Goal: Task Accomplishment & Management: Use online tool/utility

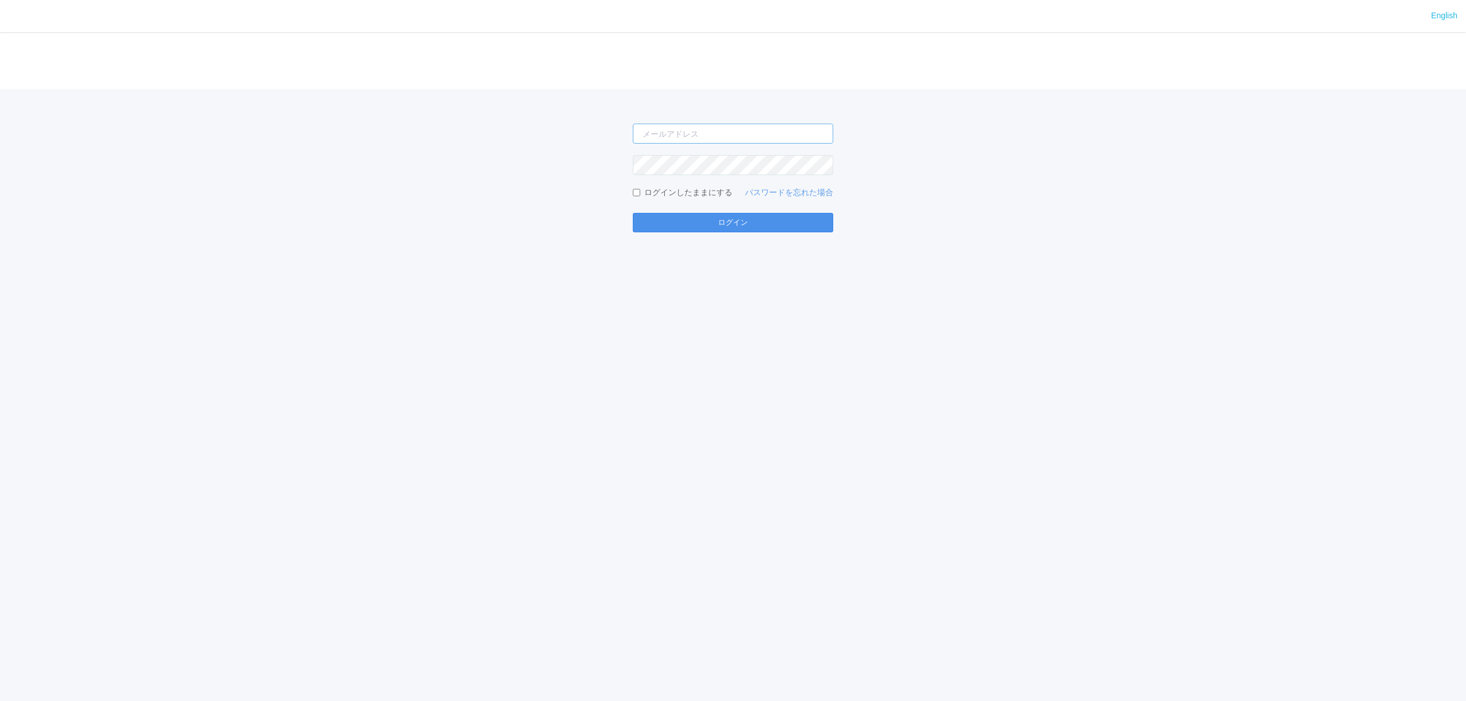
type input "[PERSON_NAME][EMAIL_ADDRESS][DOMAIN_NAME]"
click at [752, 219] on button "ログイン" at bounding box center [733, 222] width 200 height 19
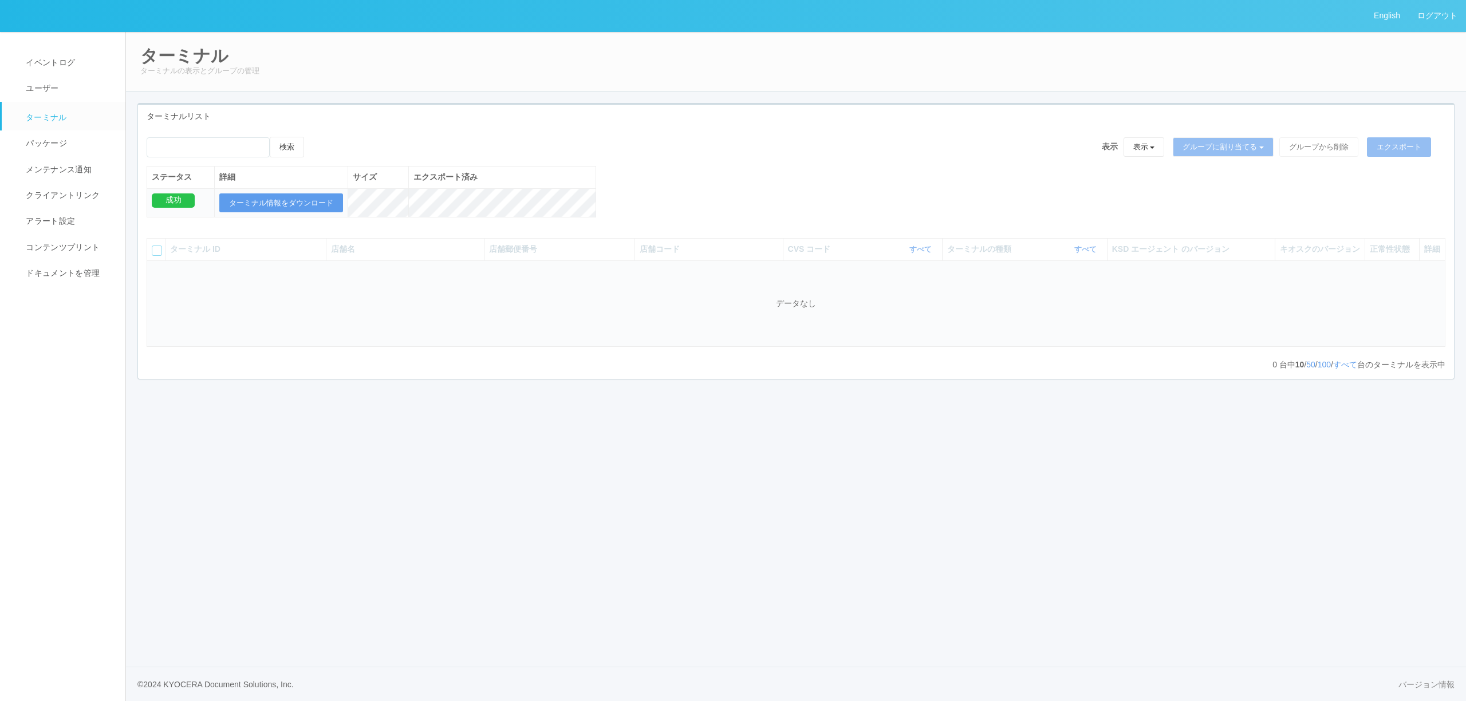
click at [58, 115] on span "ターミナル" at bounding box center [45, 117] width 44 height 9
click at [71, 122] on link "ターミナル" at bounding box center [69, 116] width 134 height 29
click at [229, 145] on input "emailSearch" at bounding box center [208, 147] width 123 height 20
type input "い"
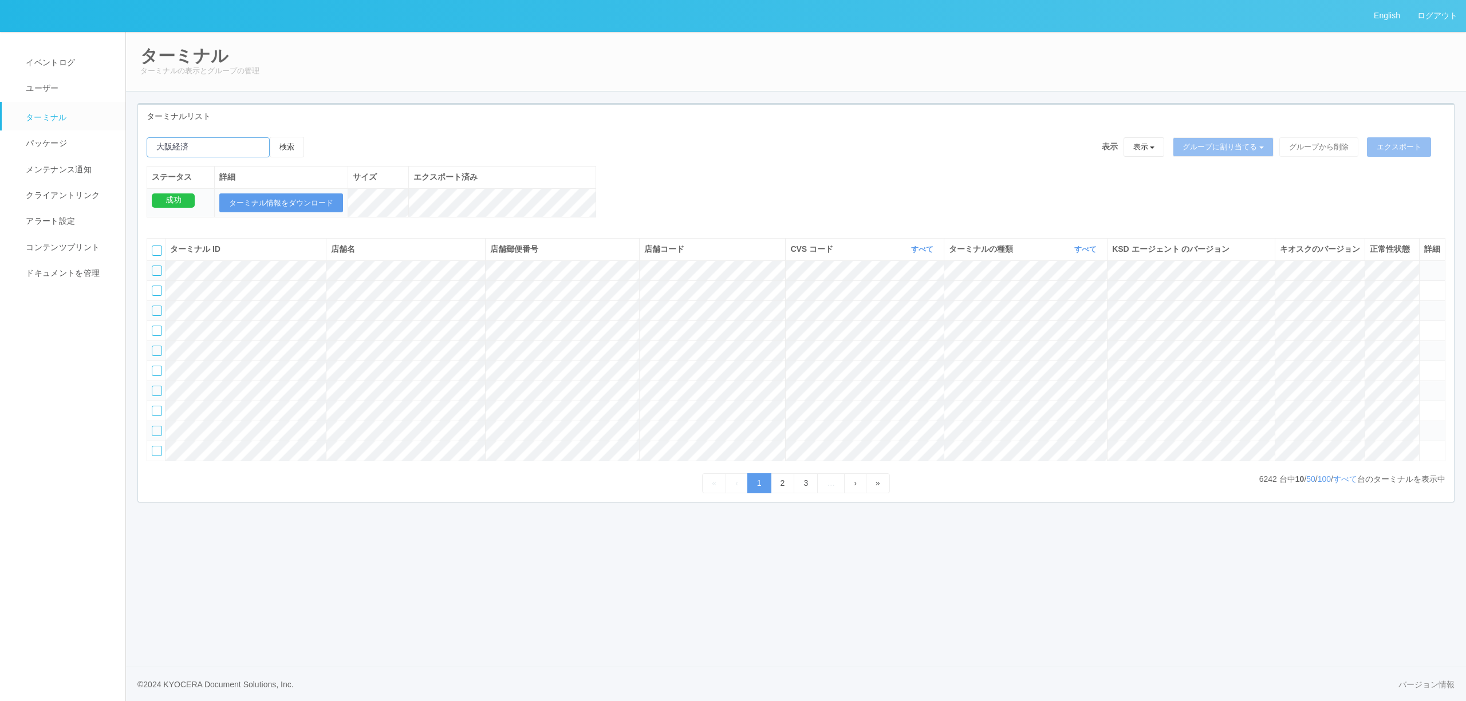
click at [270, 137] on button "検索" at bounding box center [287, 147] width 34 height 21
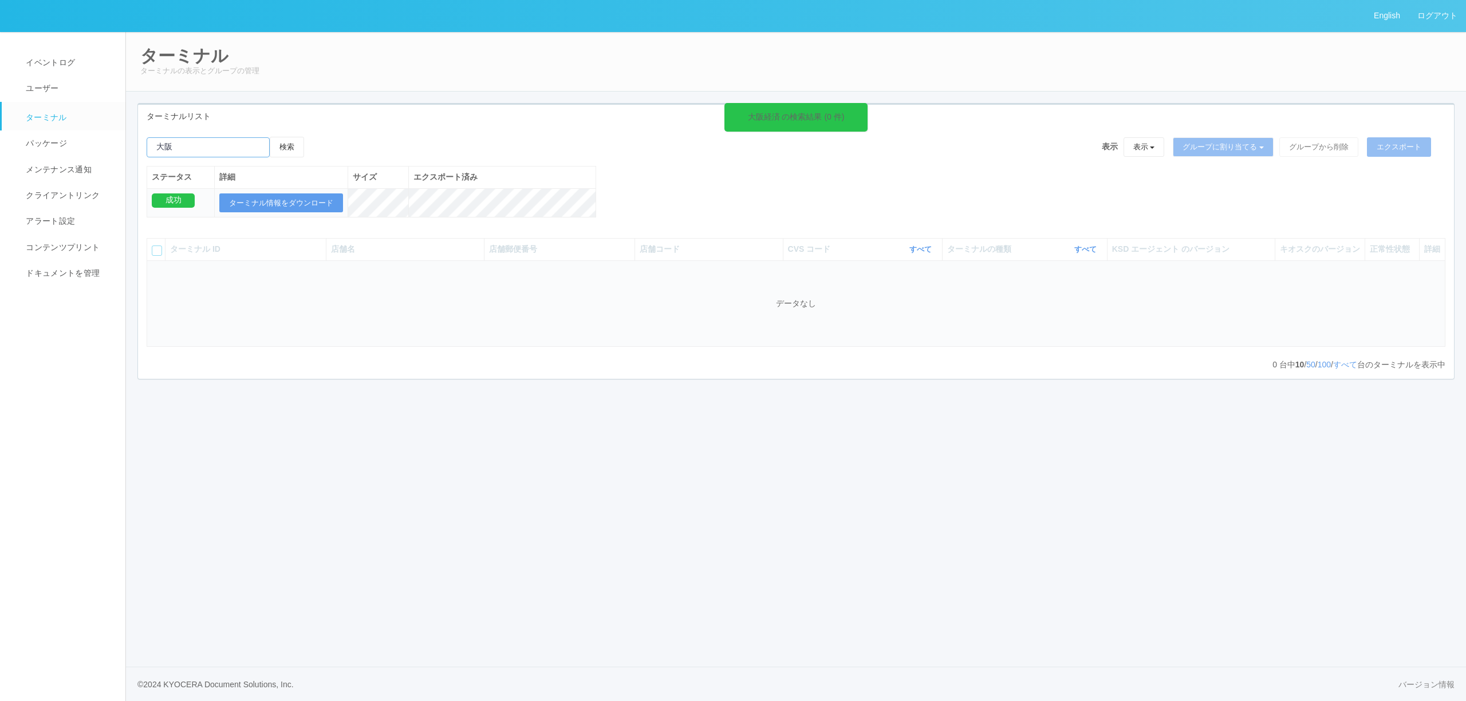
click at [252, 152] on input "emailSearch" at bounding box center [208, 147] width 123 height 20
type input "大"
type input "インテックス大阪"
click at [270, 137] on button "検索" at bounding box center [287, 147] width 34 height 21
click at [1424, 266] on span at bounding box center [1424, 266] width 0 height 0
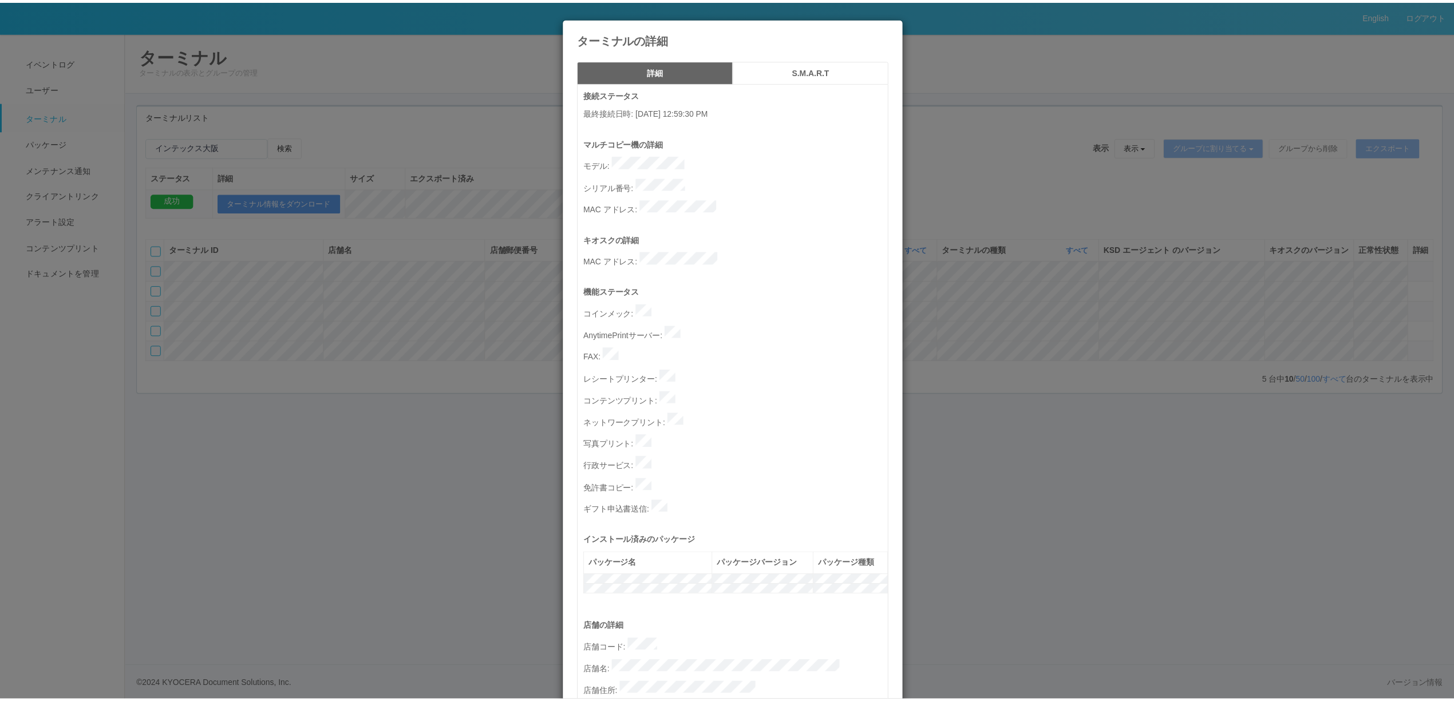
scroll to position [305, 0]
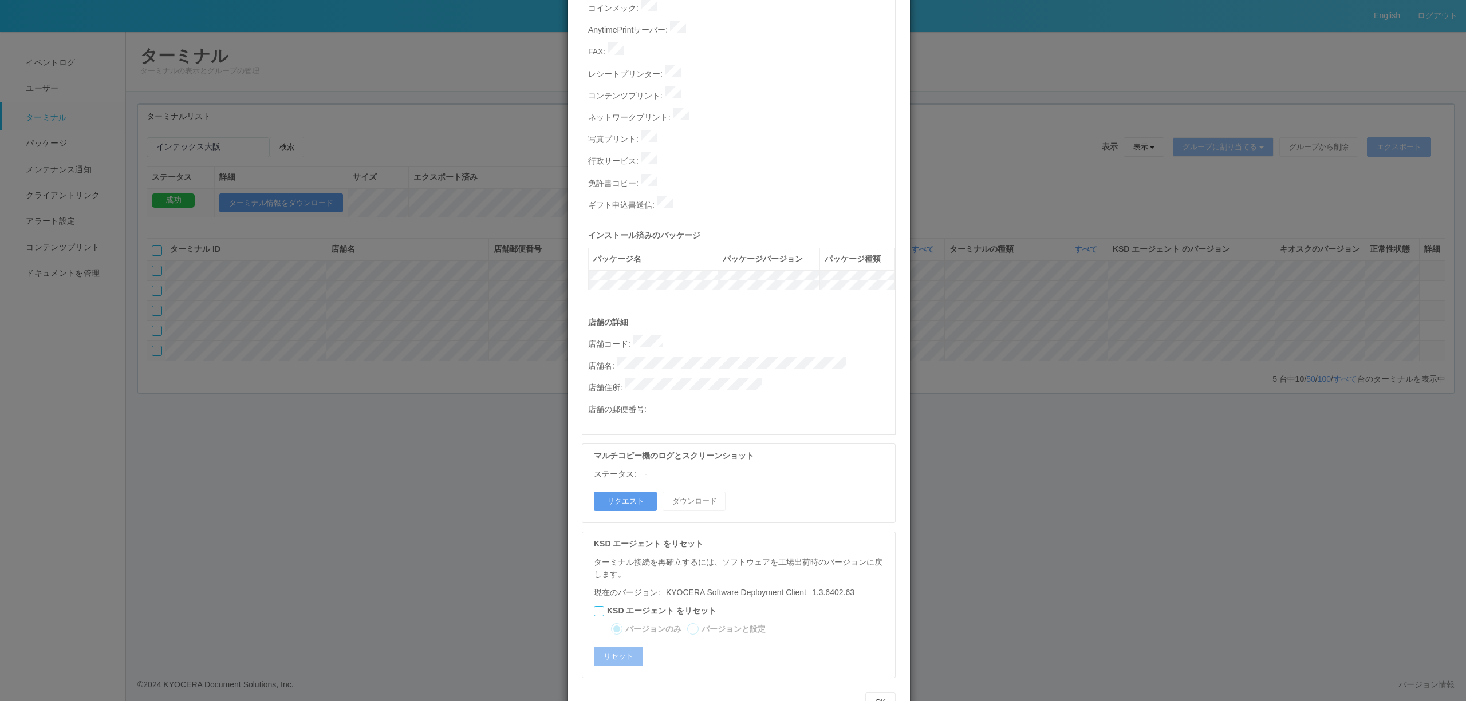
drag, startPoint x: 1148, startPoint y: 337, endPoint x: 1037, endPoint y: 327, distance: 110.9
click at [1147, 337] on div "ターミナルの詳細 詳細 S.M.A.R.T 接続ステータス 最終接続日時 : [DATE] 12:59:30 PM マルチコピー機の詳細 モデル : シリアル…" at bounding box center [733, 350] width 1466 height 701
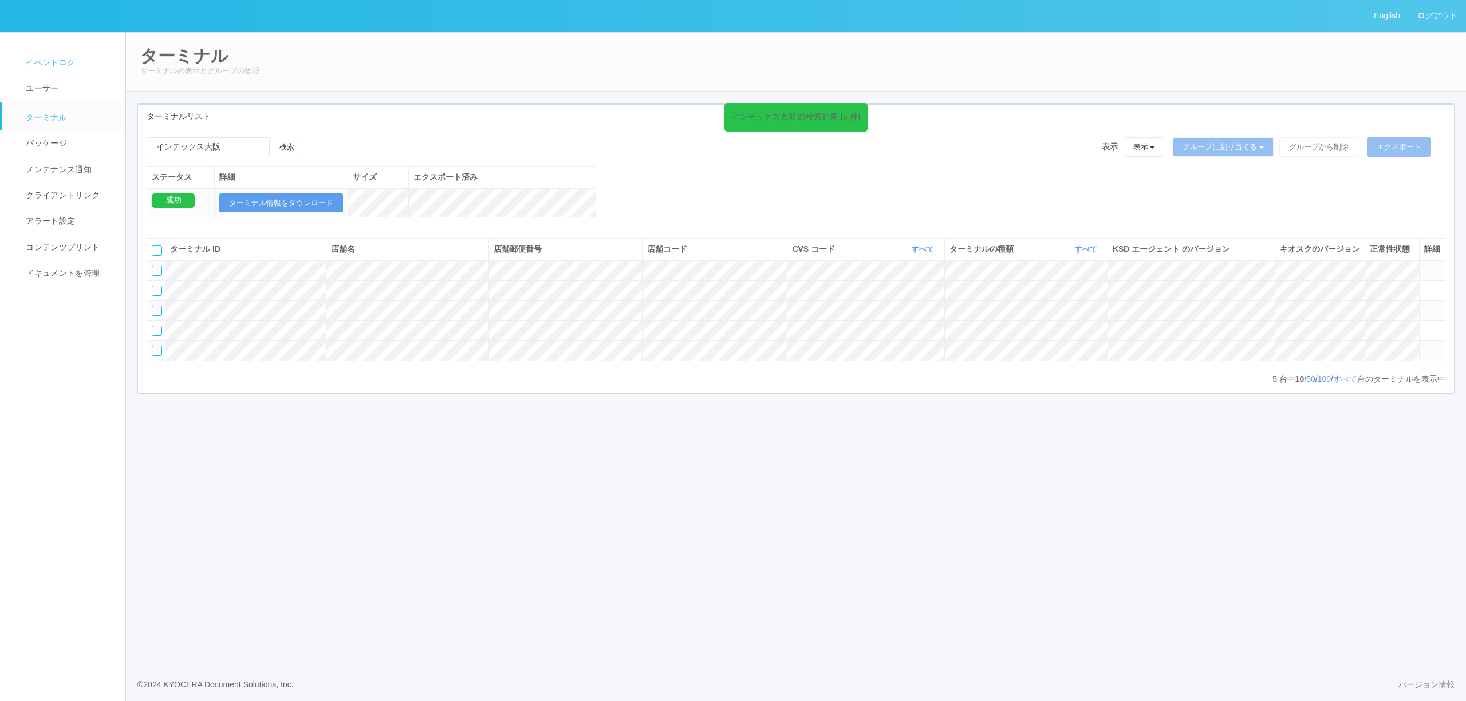
click at [46, 58] on span "イベントログ" at bounding box center [49, 62] width 52 height 9
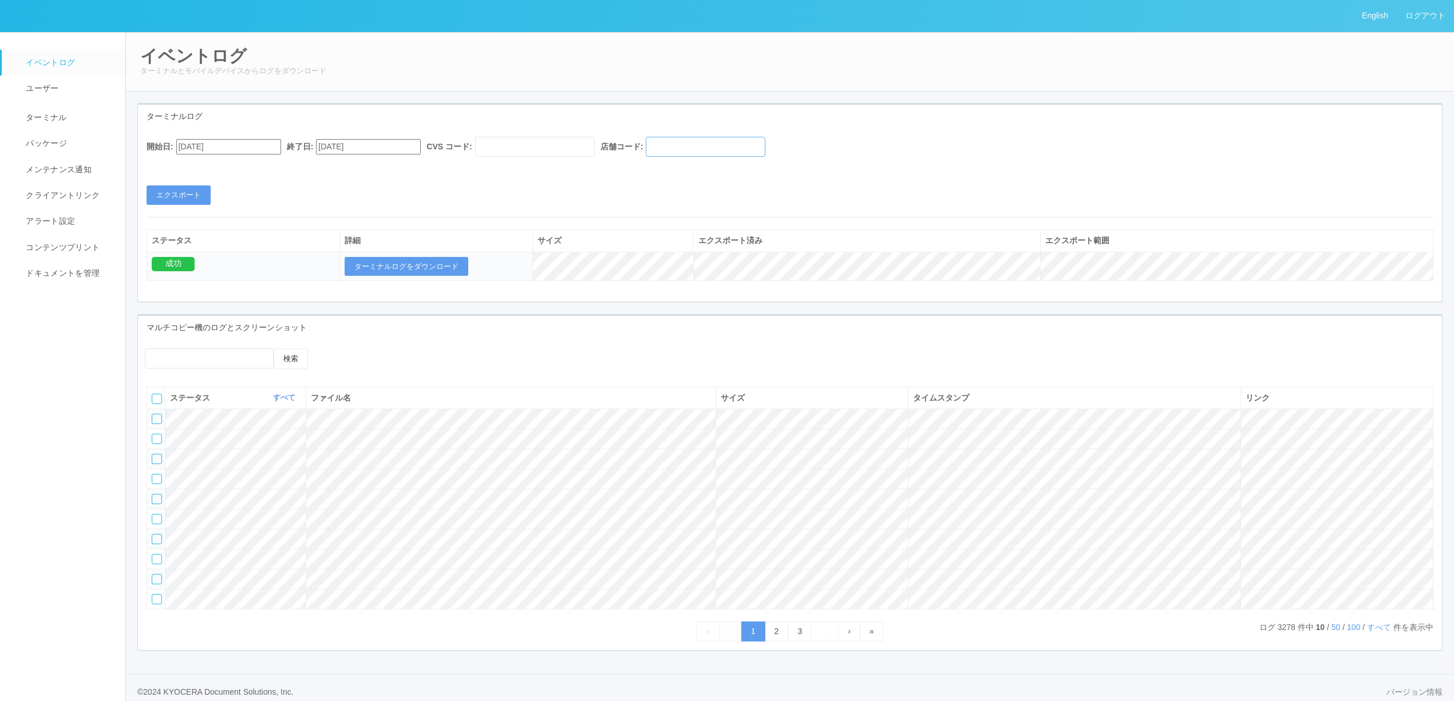
click at [704, 152] on input "text" at bounding box center [706, 147] width 120 height 20
paste input "390001"
type input "390001"
click at [224, 159] on div "開始日: [DATE] 終了日: [DATE] CVS コード: 店舗コード: 390001" at bounding box center [790, 150] width 1287 height 26
click at [227, 148] on input "[DATE]" at bounding box center [228, 146] width 105 height 15
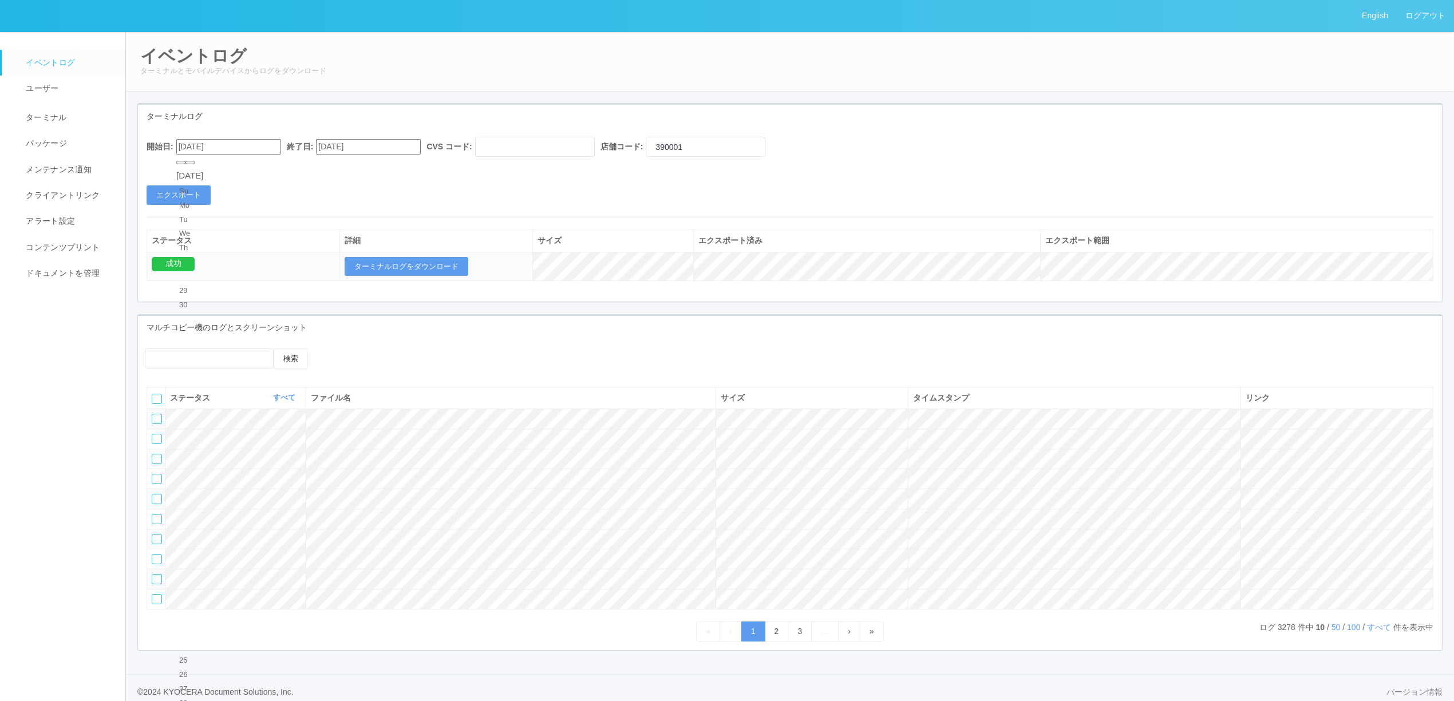
click at [200, 314] on div "1" at bounding box center [189, 319] width 21 height 11
type input "[DATE]"
click at [364, 149] on input "[DATE]" at bounding box center [368, 146] width 105 height 15
click at [200, 198] on button "エクスポート" at bounding box center [179, 194] width 64 height 19
click at [461, 269] on button "ターミナルログをダウンロード" at bounding box center [407, 266] width 124 height 19
